Goal: Task Accomplishment & Management: Manage account settings

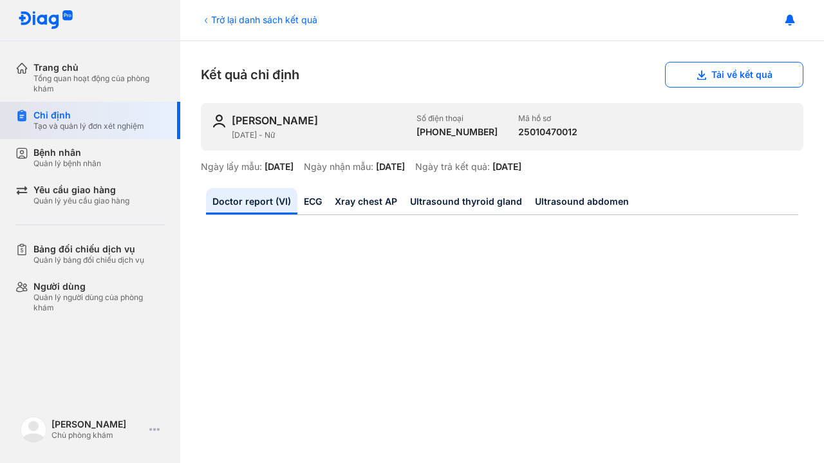
click at [57, 119] on div "Chỉ định" at bounding box center [88, 115] width 111 height 12
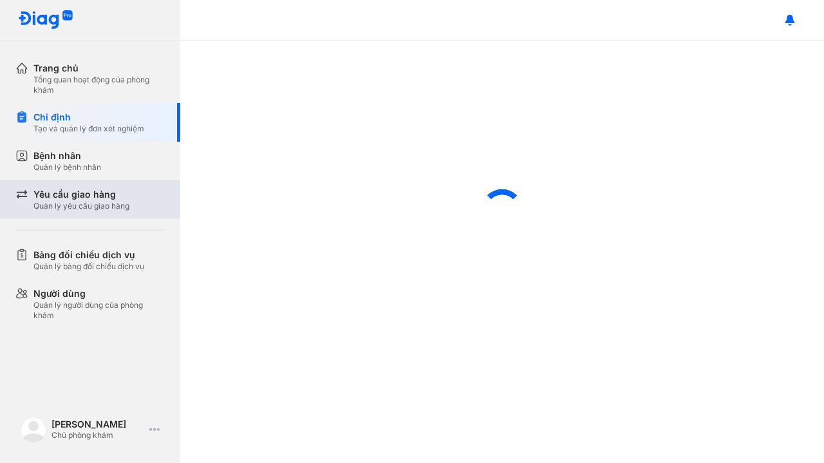
click at [77, 201] on div "Quản lý yêu cầu giao hàng" at bounding box center [81, 206] width 96 height 10
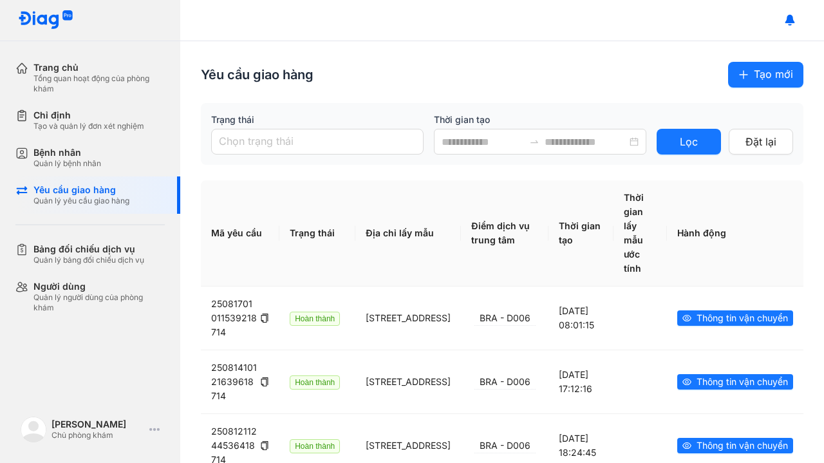
click at [739, 78] on icon "plus" at bounding box center [744, 75] width 10 height 10
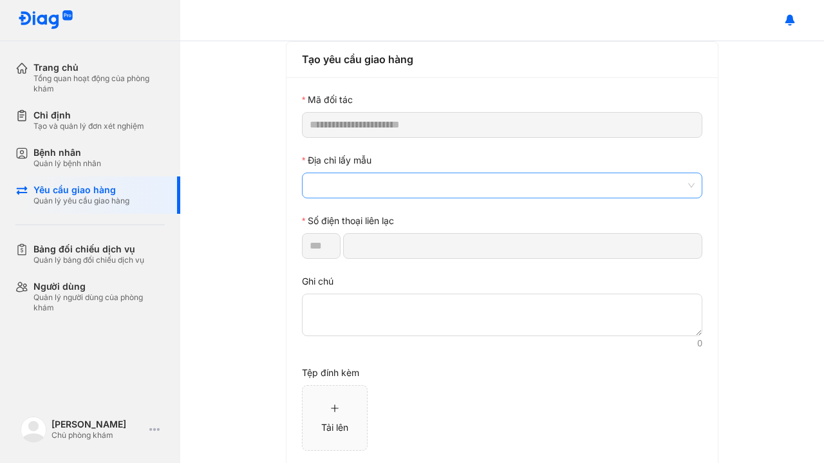
click at [420, 174] on span at bounding box center [502, 185] width 385 height 24
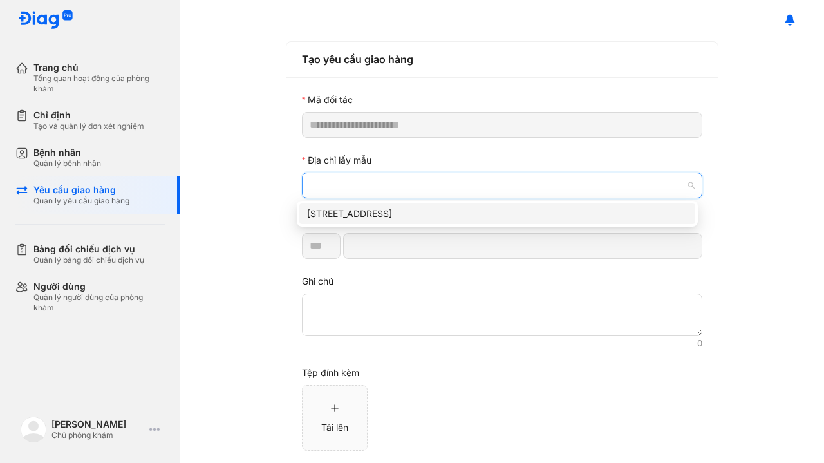
click at [388, 216] on div "[STREET_ADDRESS]" at bounding box center [497, 214] width 381 height 14
type input "*********"
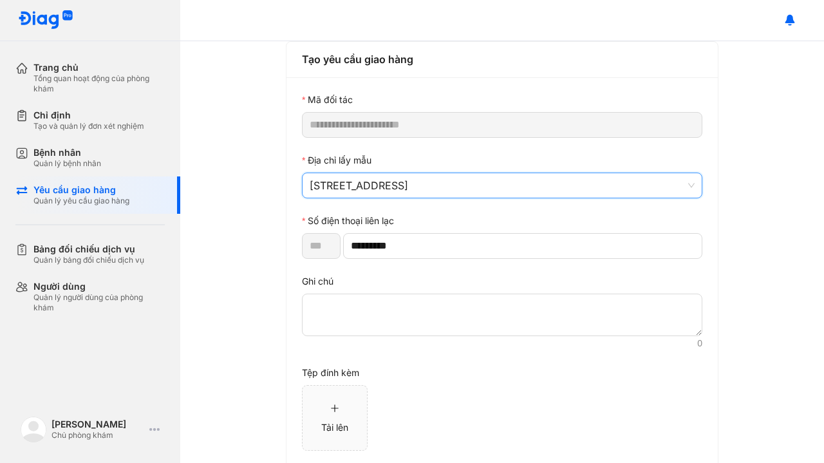
click at [246, 326] on div "**********" at bounding box center [502, 252] width 644 height 422
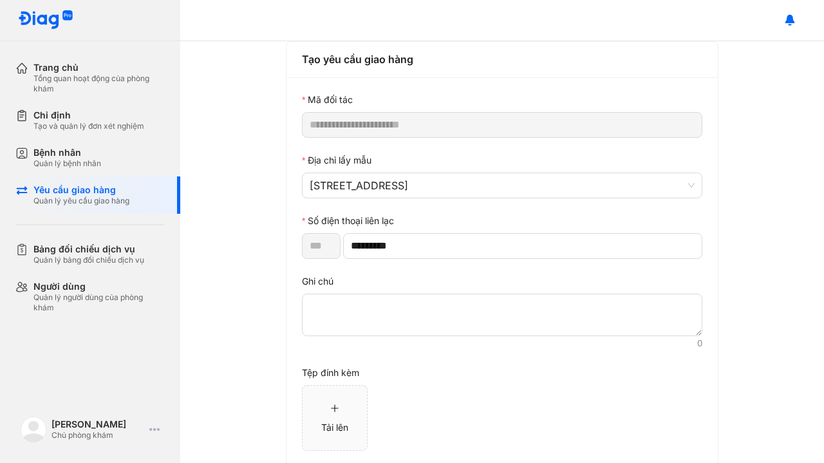
scroll to position [66, 0]
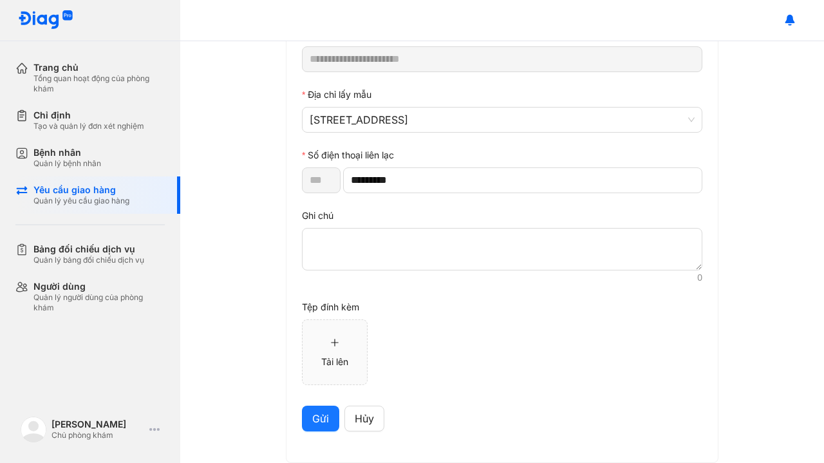
click at [312, 419] on span "Gửi" at bounding box center [320, 419] width 17 height 16
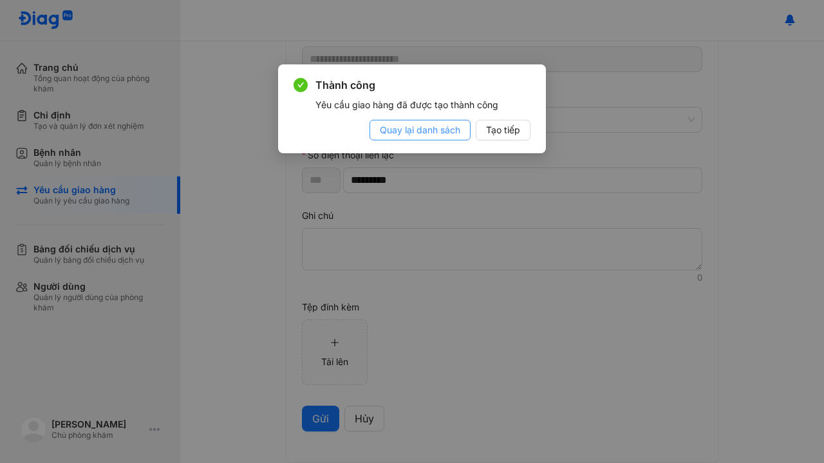
click at [460, 132] on span "Quay lại danh sách" at bounding box center [420, 130] width 80 height 14
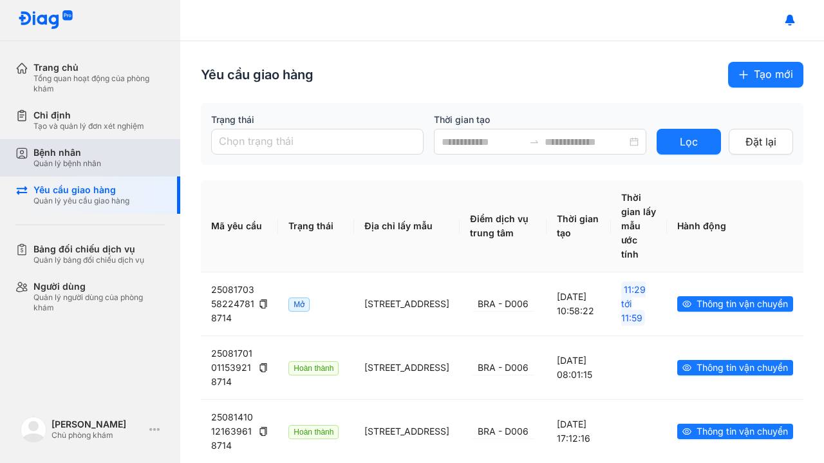
click at [93, 155] on div "Bệnh nhân" at bounding box center [67, 153] width 68 height 12
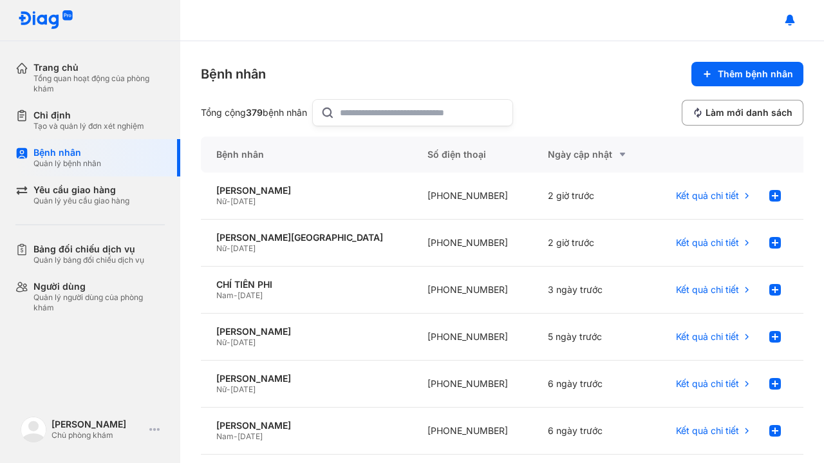
click at [386, 111] on input "text" at bounding box center [422, 113] width 165 height 26
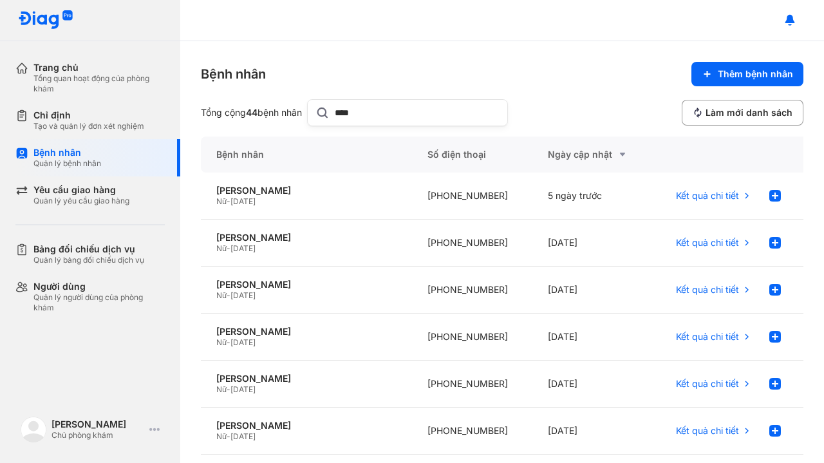
type input "****"
click at [297, 285] on div "[PERSON_NAME]" at bounding box center [306, 285] width 180 height 12
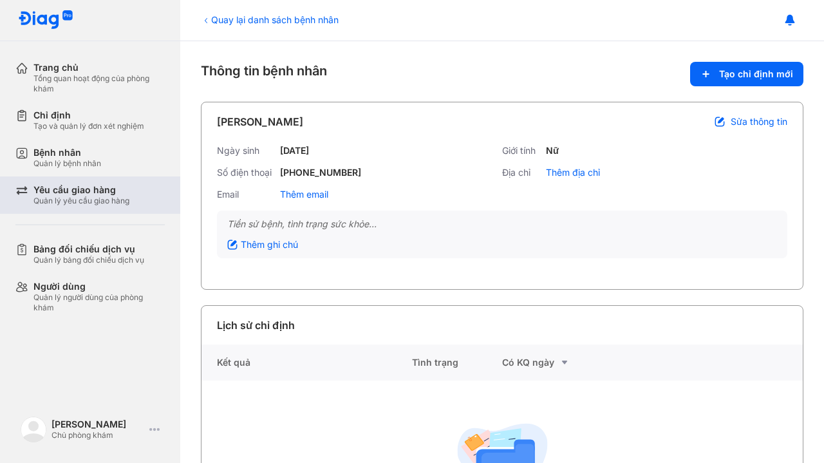
click at [90, 198] on div "Quản lý yêu cầu giao hàng" at bounding box center [81, 201] width 96 height 10
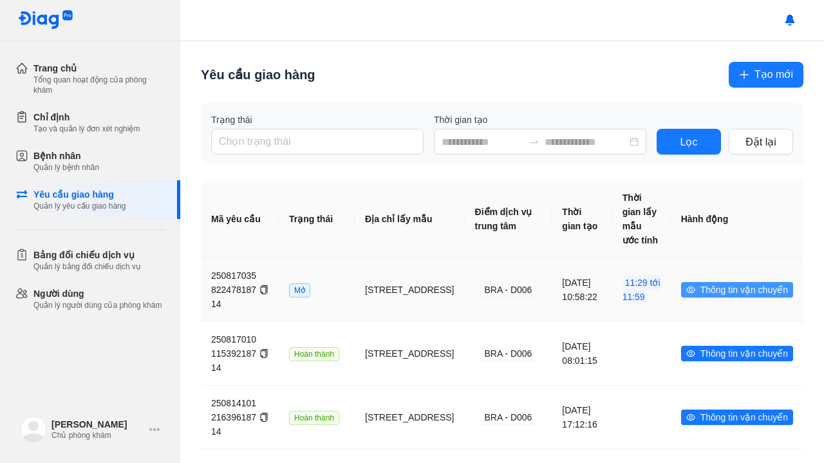
click at [686, 289] on icon "eye" at bounding box center [690, 289] width 9 height 9
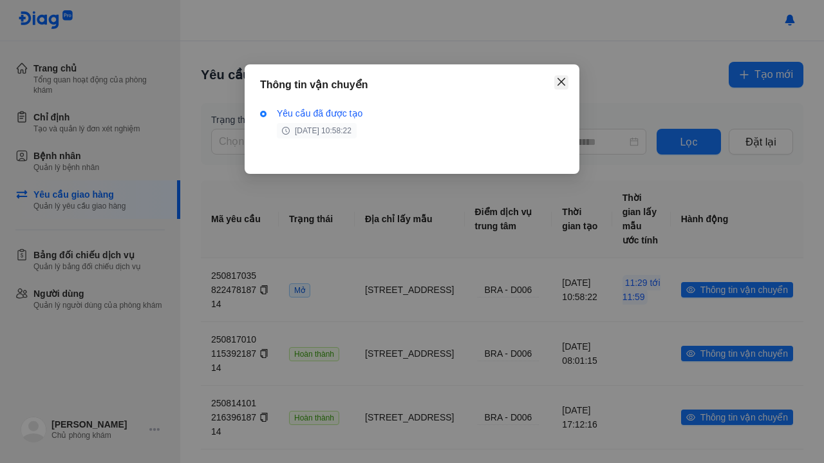
click at [560, 79] on icon "close" at bounding box center [561, 82] width 10 height 10
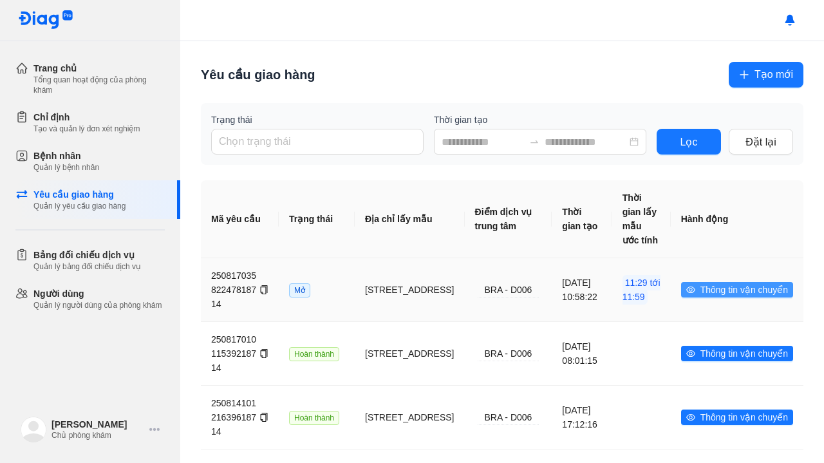
click at [718, 290] on span "Thông tin vận chuyển" at bounding box center [745, 290] width 88 height 14
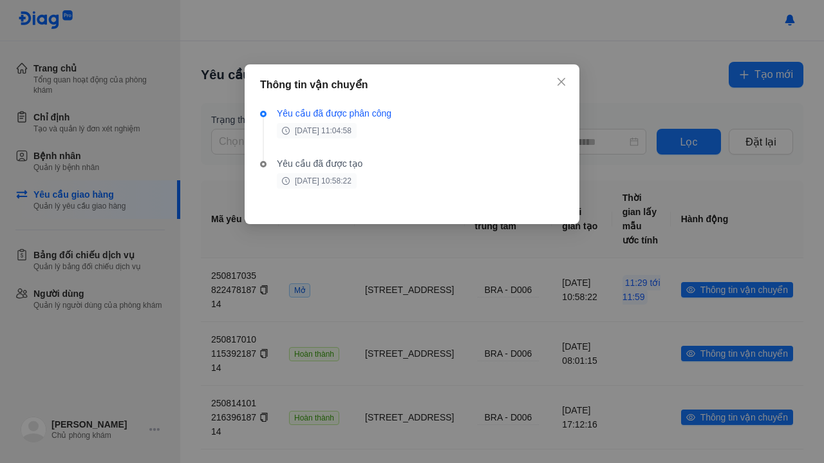
click at [563, 82] on icon "close" at bounding box center [562, 82] width 8 height 8
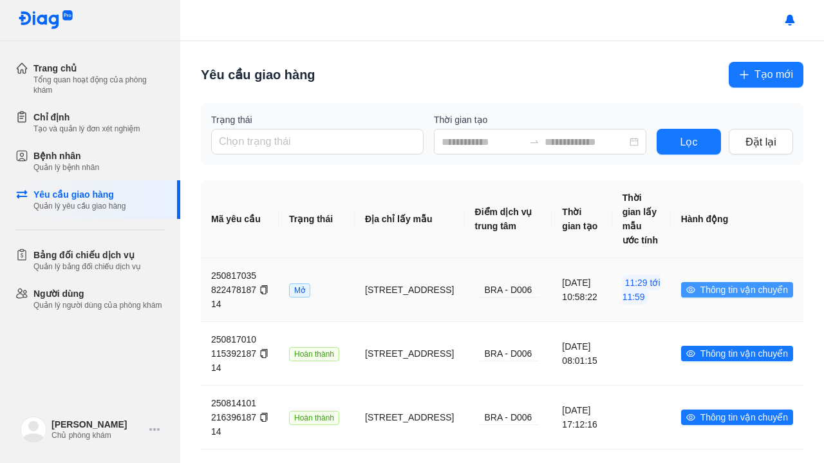
click at [686, 290] on icon "eye" at bounding box center [690, 289] width 9 height 9
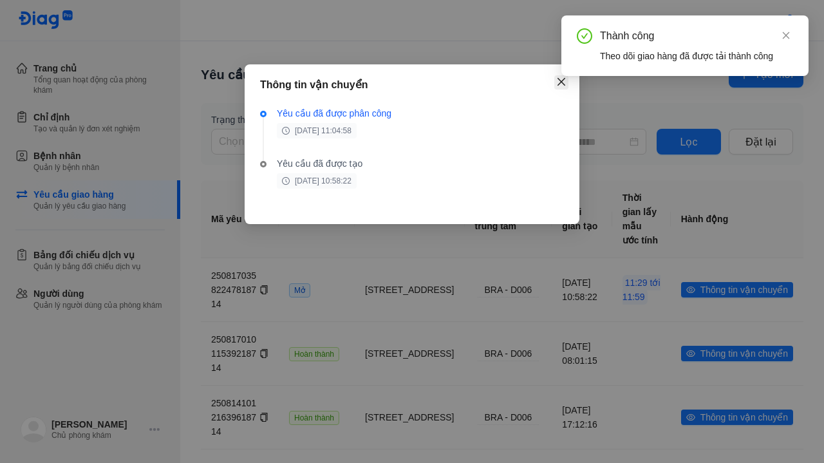
click at [561, 84] on icon "close" at bounding box center [561, 82] width 10 height 10
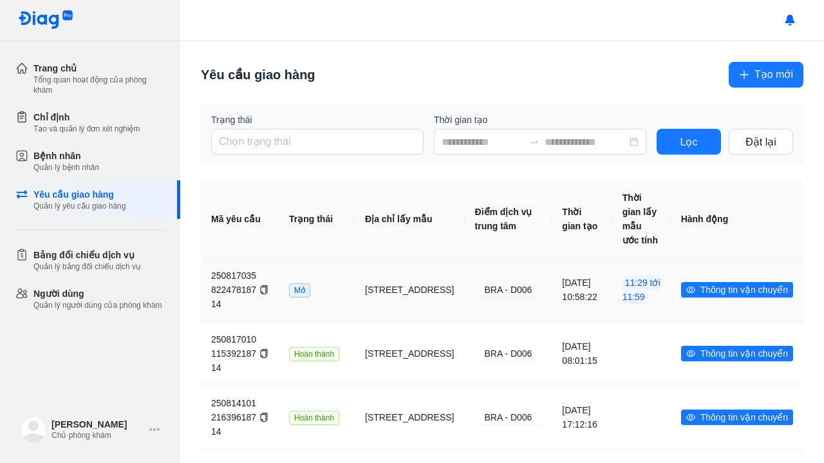
click at [427, 283] on div "[STREET_ADDRESS]" at bounding box center [409, 290] width 89 height 14
